Goal: Check status: Check status

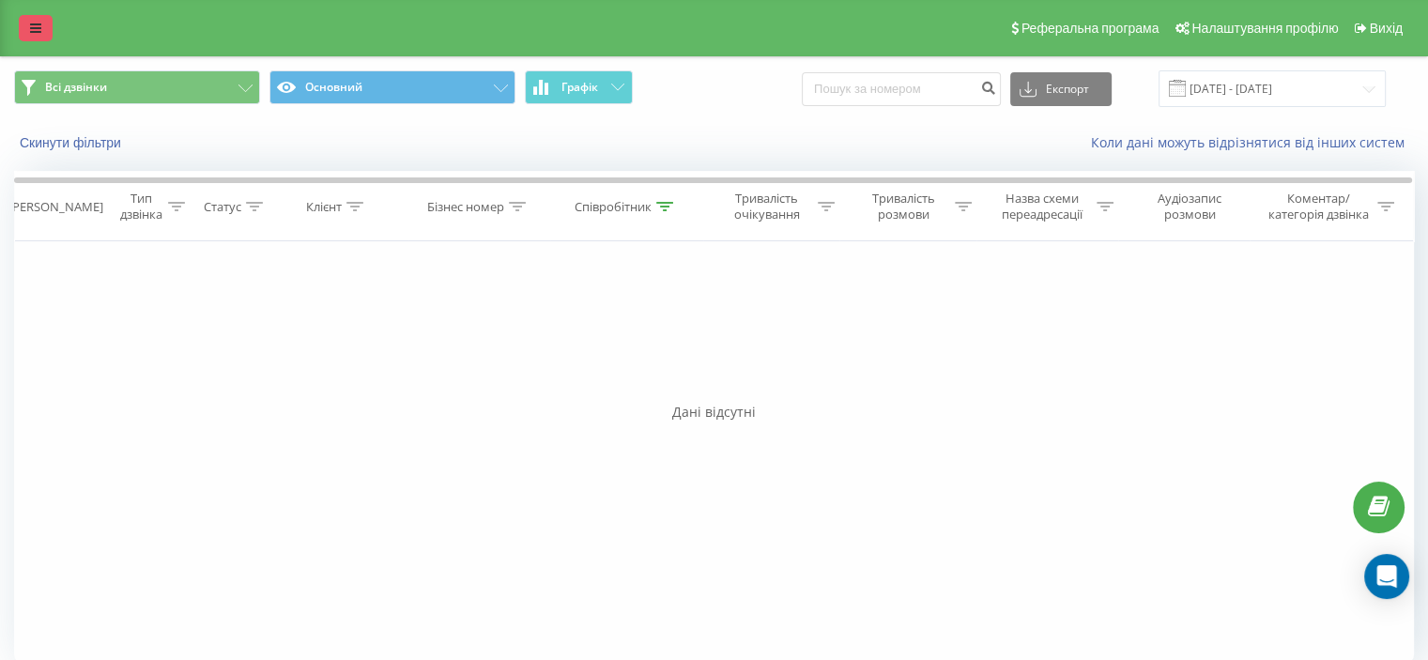
click at [34, 23] on icon at bounding box center [35, 28] width 11 height 13
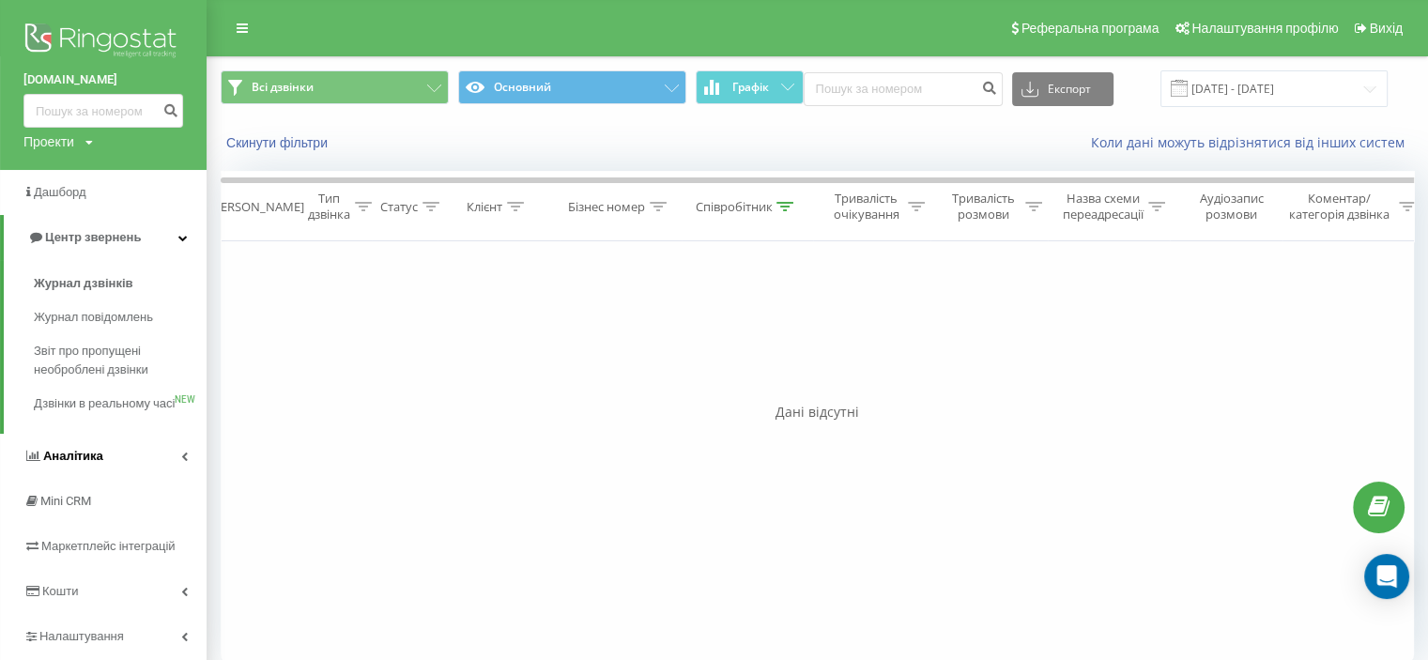
click at [94, 463] on span "Аналiтика" at bounding box center [73, 456] width 60 height 14
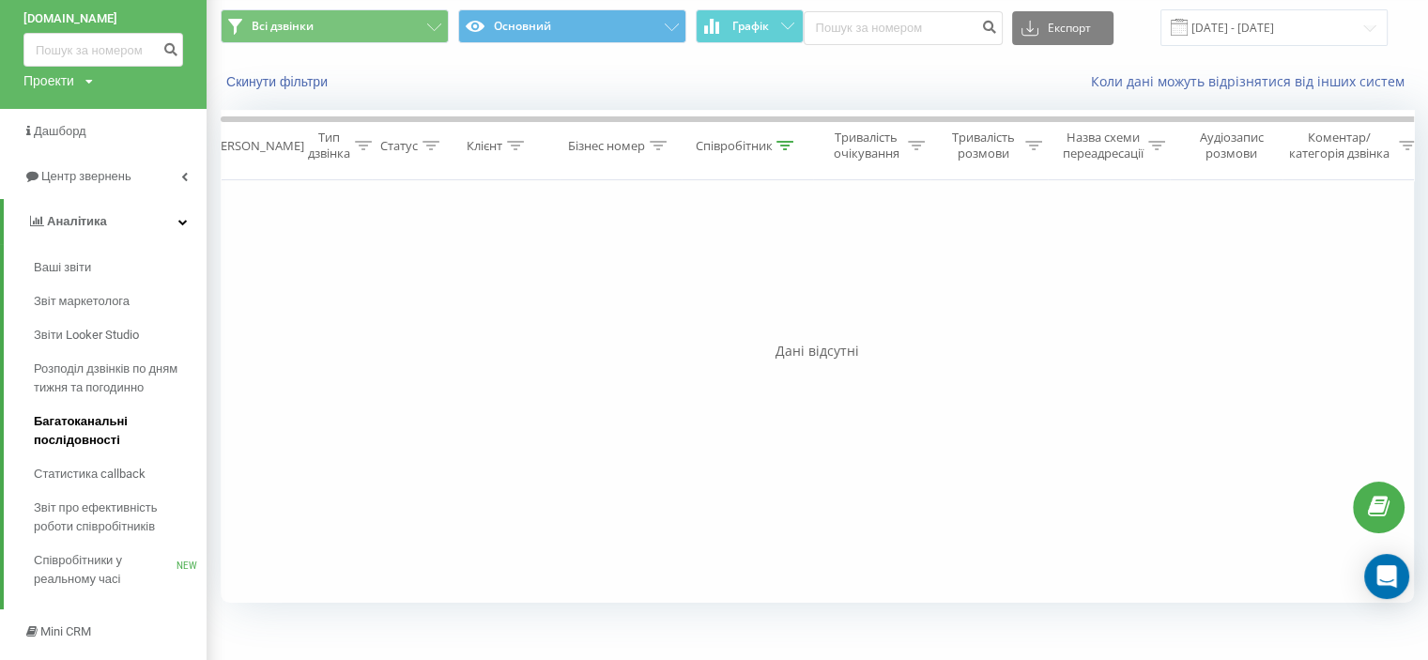
scroll to position [94, 0]
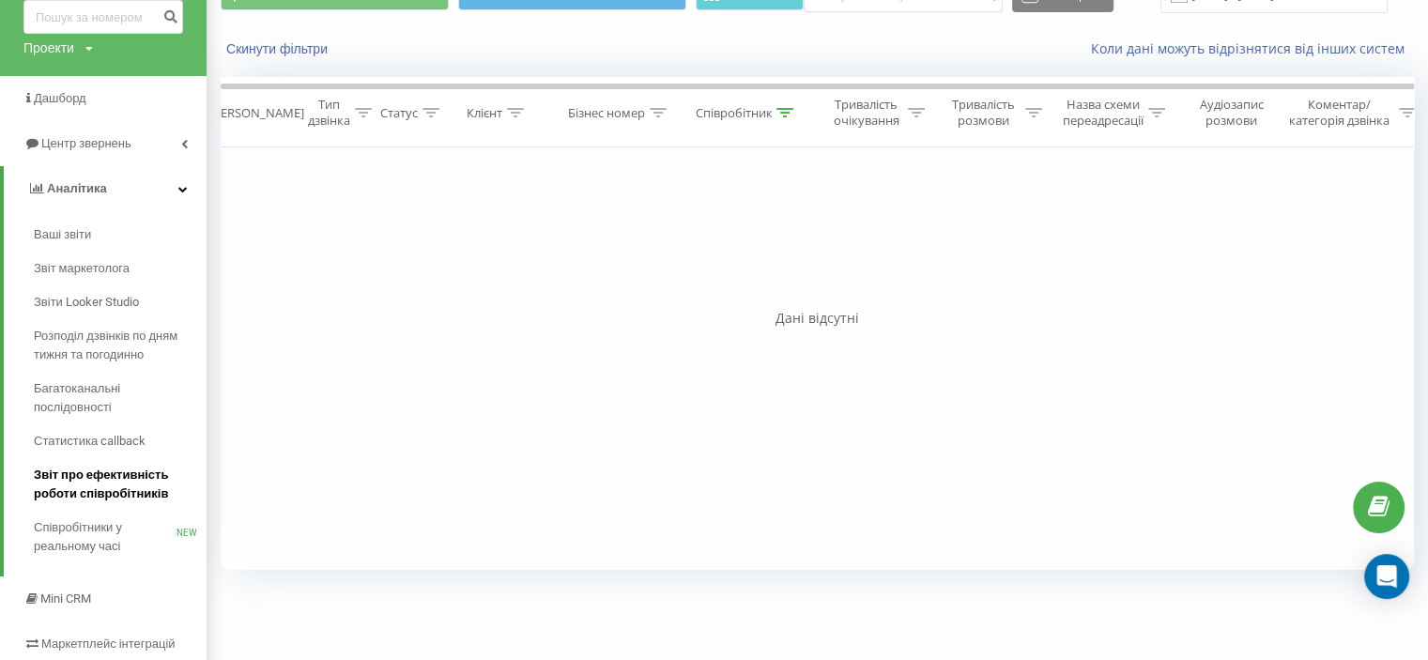
click at [111, 476] on span "Звіт про ефективність роботи співробітників" at bounding box center [115, 485] width 163 height 38
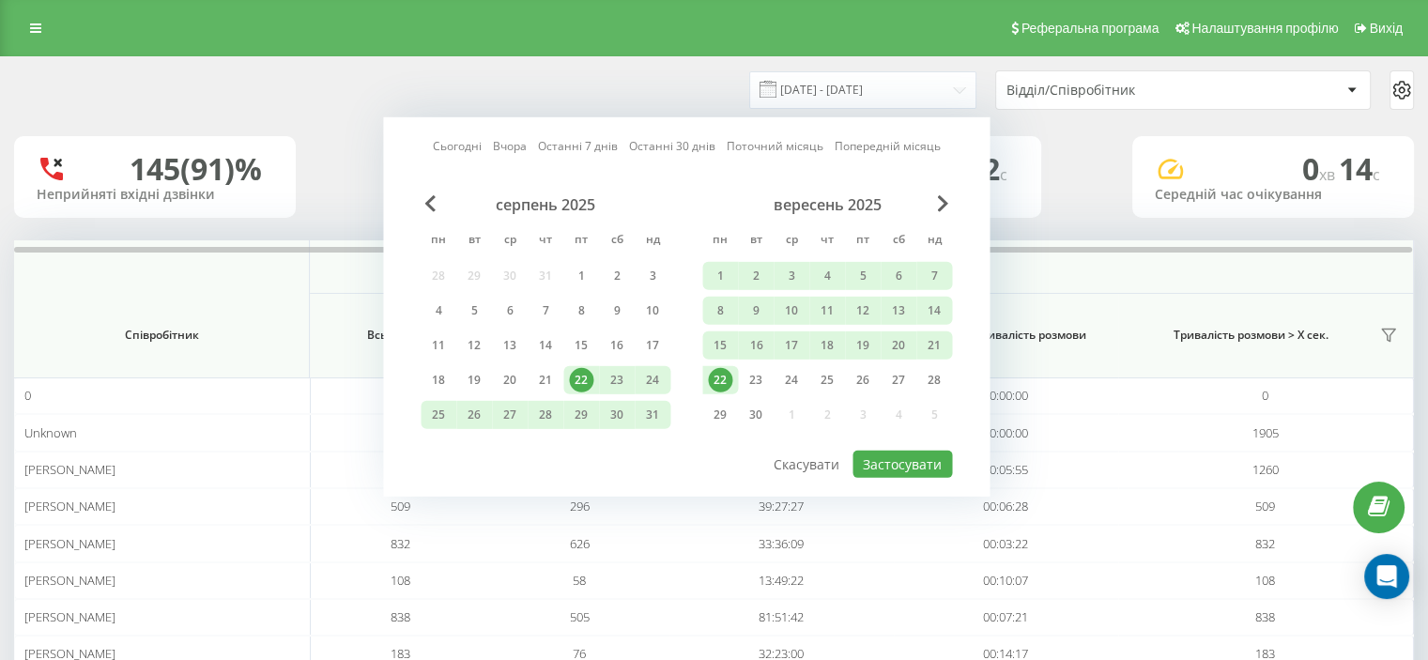
click at [716, 379] on div "22" at bounding box center [720, 380] width 24 height 24
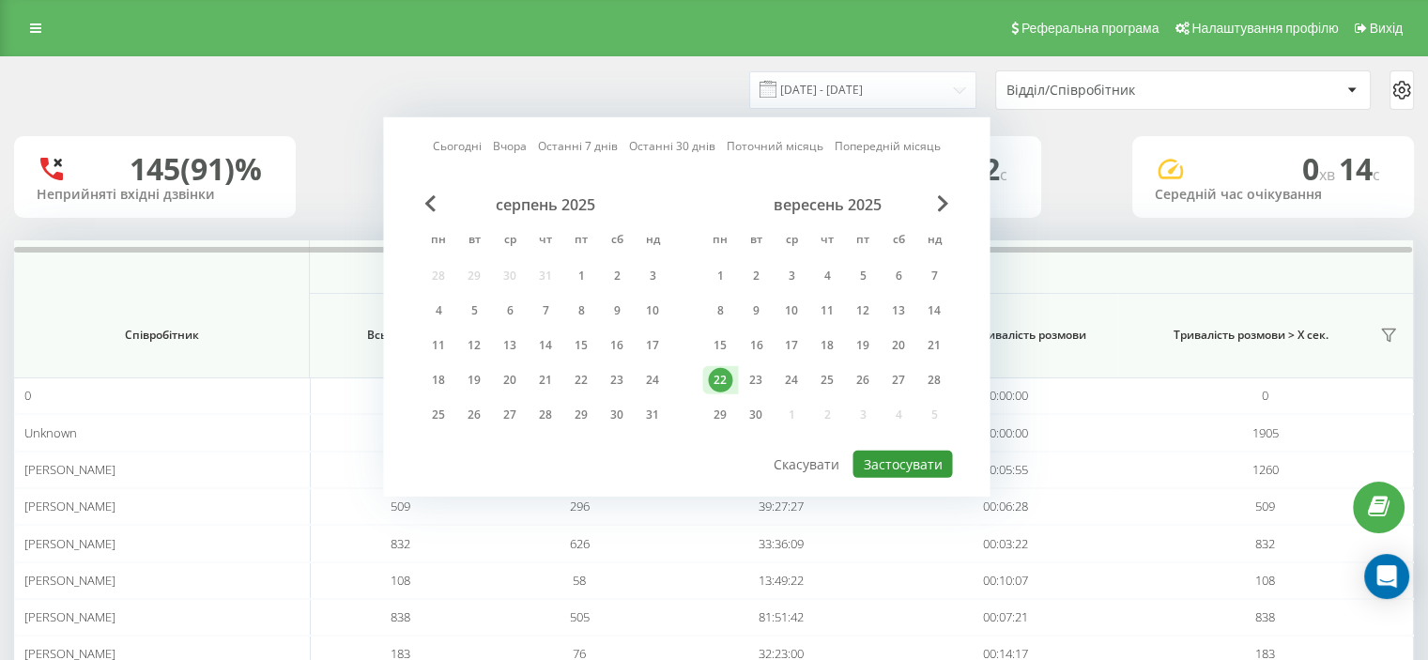
click at [884, 453] on button "Застосувати" at bounding box center [902, 464] width 100 height 27
type input "22.09.2025 - 22.09.2025"
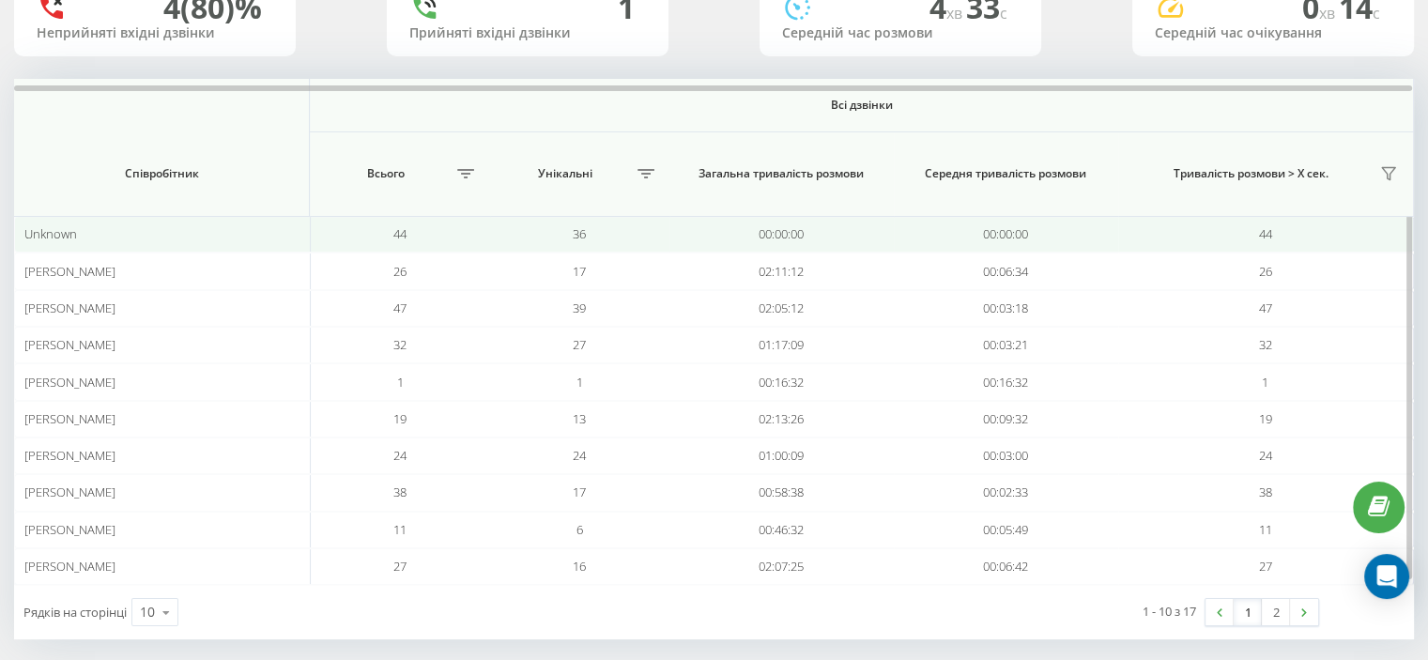
scroll to position [174, 0]
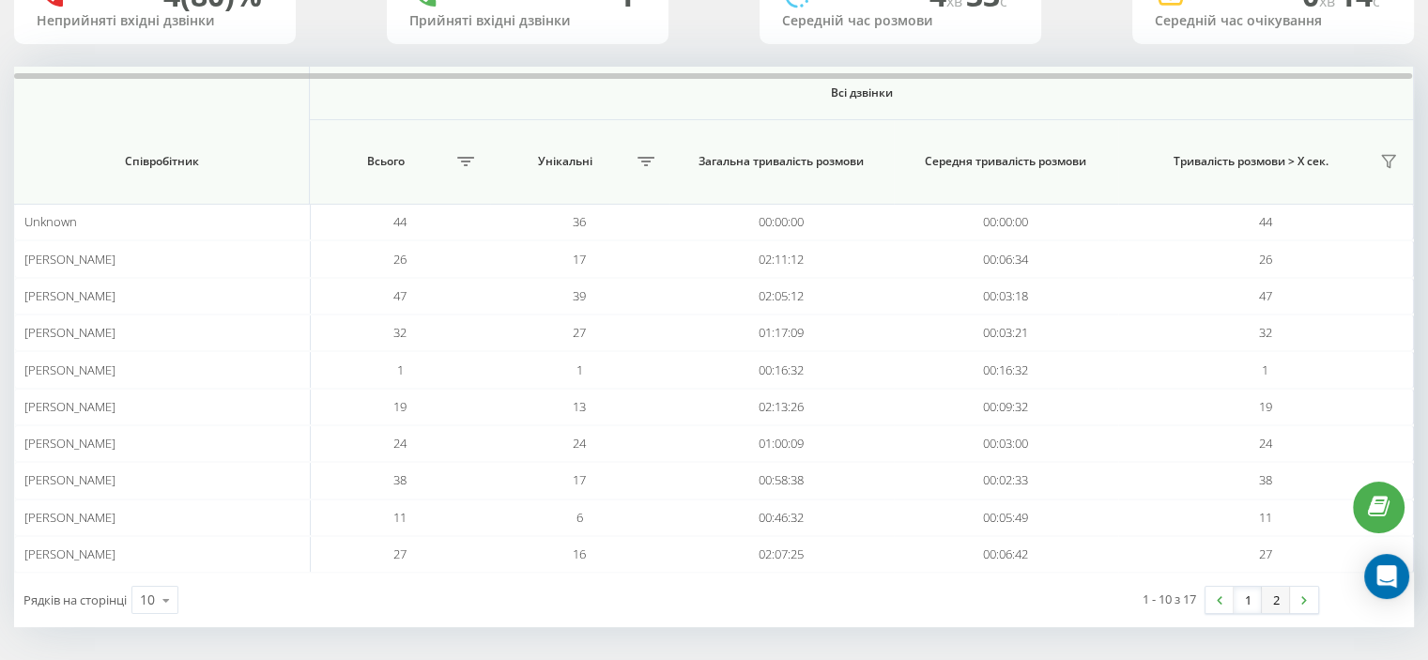
click at [1269, 595] on link "2" at bounding box center [1276, 600] width 28 height 26
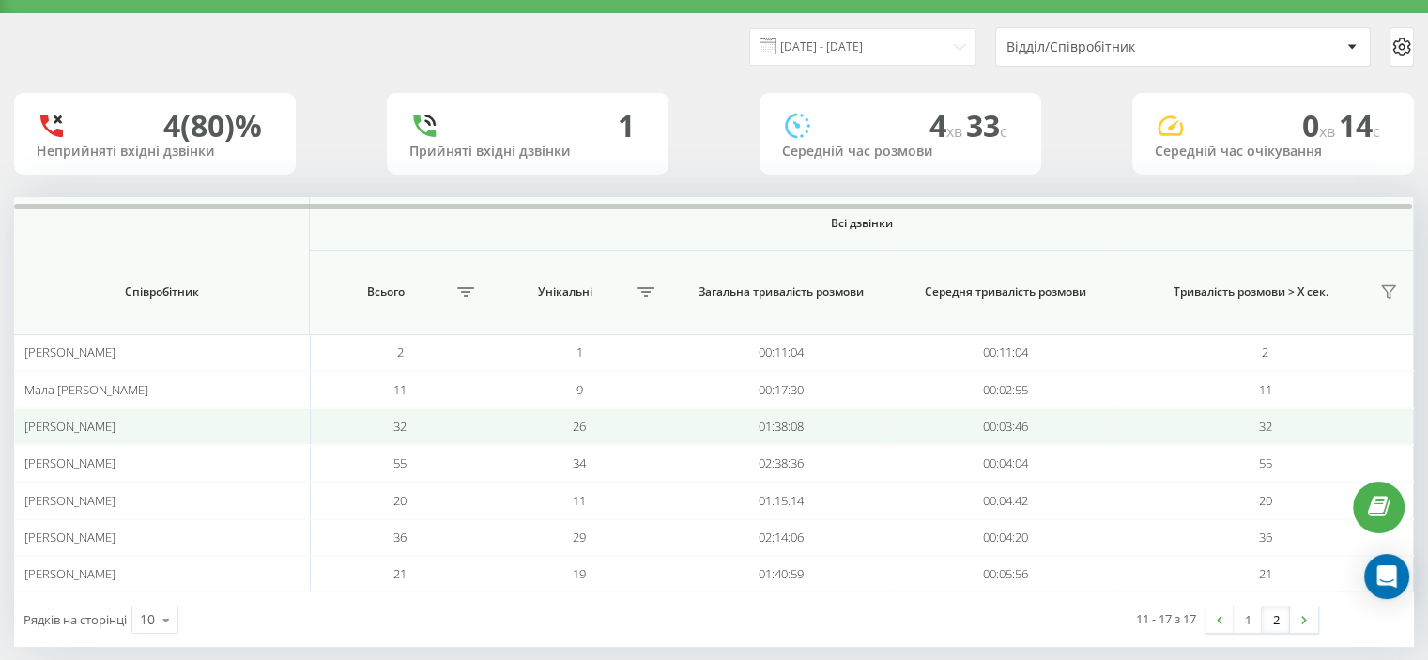
scroll to position [64, 0]
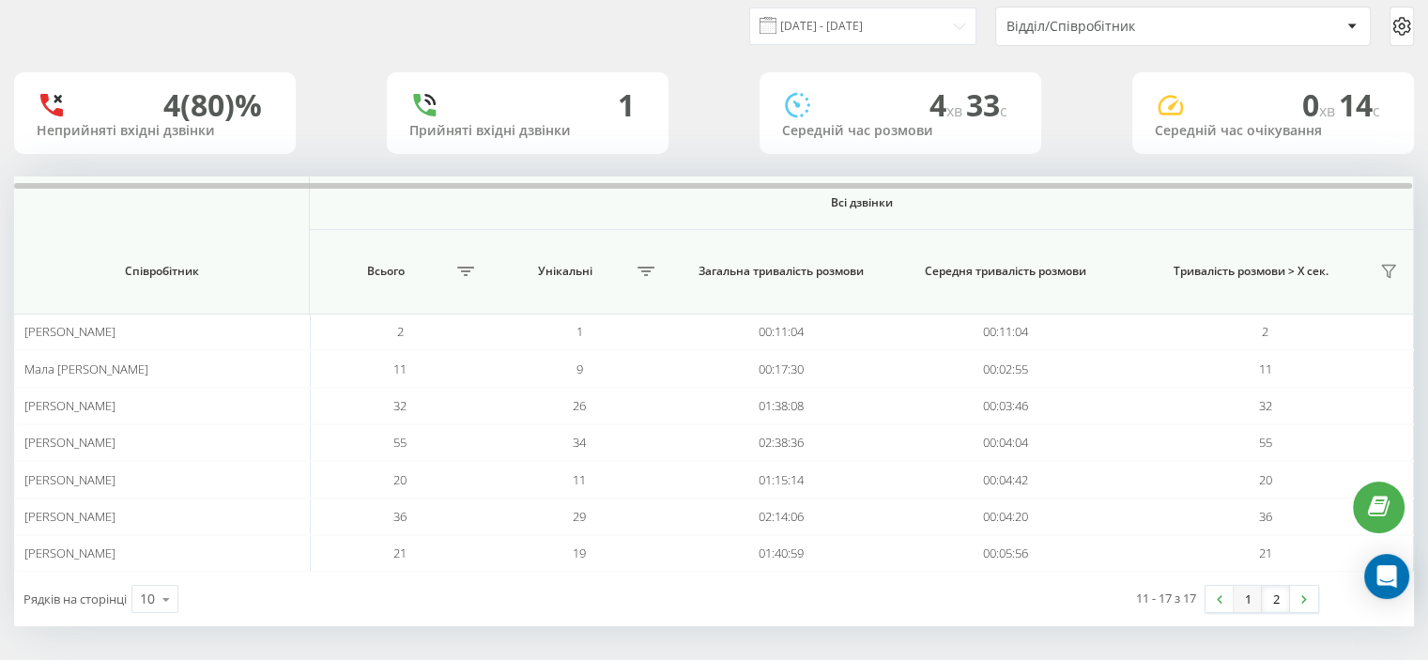
click at [1247, 595] on link "1" at bounding box center [1248, 599] width 28 height 26
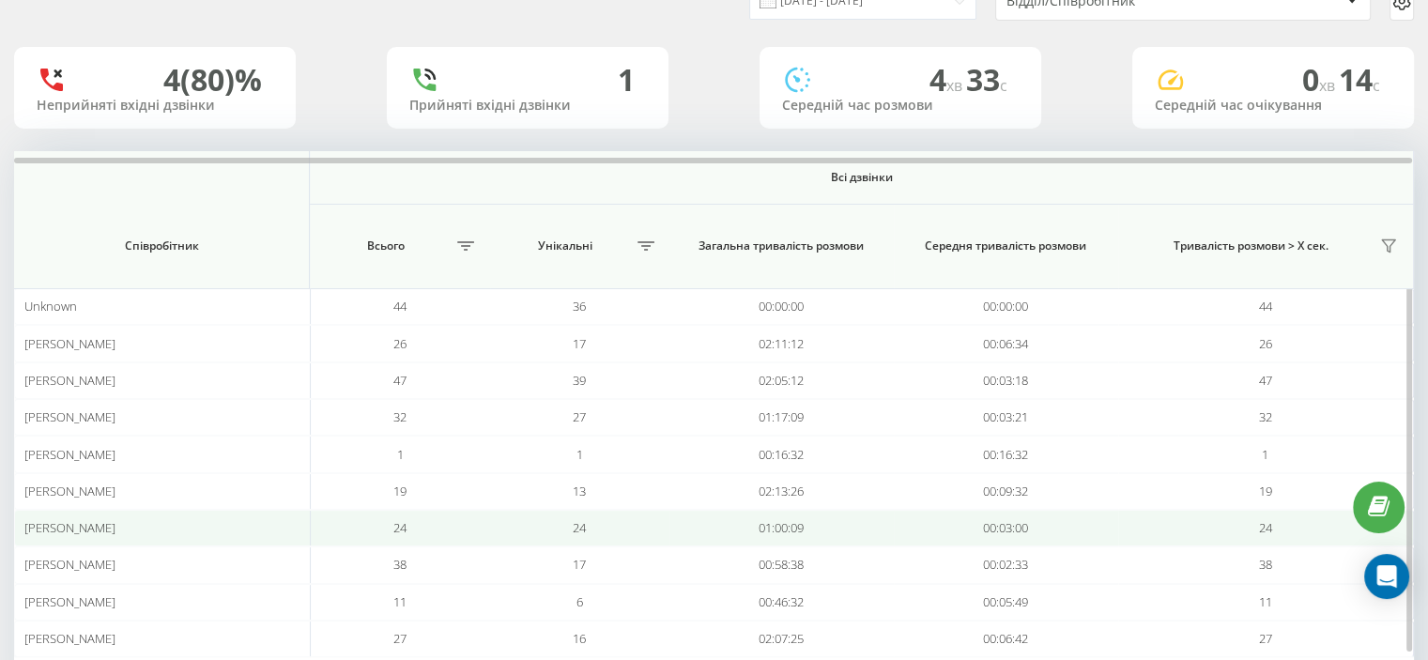
scroll to position [174, 0]
